Goal: Task Accomplishment & Management: Use online tool/utility

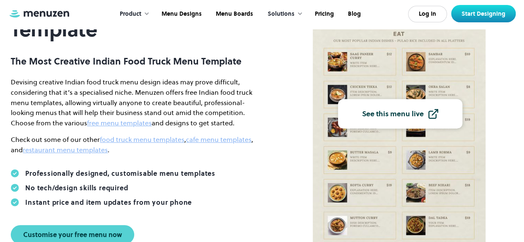
scroll to position [100, 0]
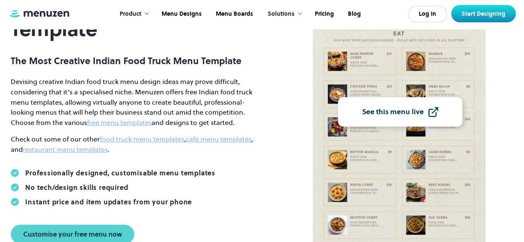
click at [411, 114] on div "See this menu live" at bounding box center [393, 111] width 62 height 7
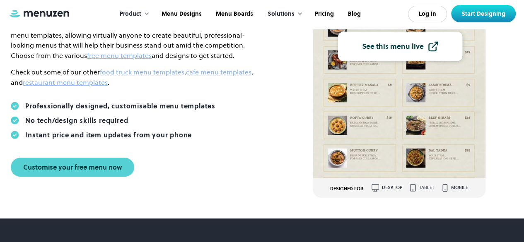
scroll to position [174, 0]
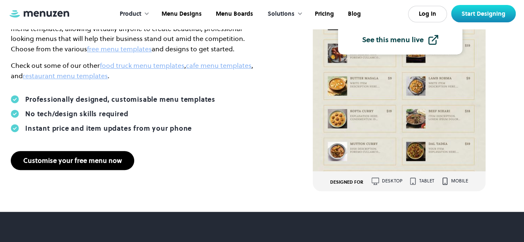
click at [107, 162] on div "Customise your free menu now" at bounding box center [72, 160] width 99 height 7
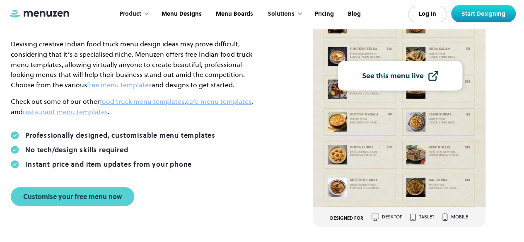
scroll to position [118, 0]
